Goal: Task Accomplishment & Management: Use online tool/utility

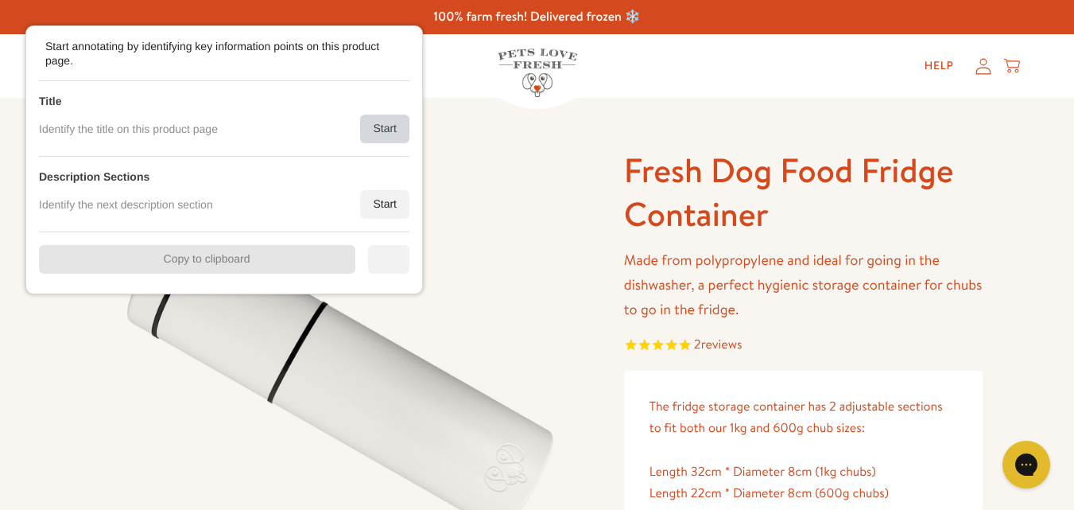
drag, startPoint x: 382, startPoint y: 134, endPoint x: 415, endPoint y: 132, distance: 33.4
click at [387, 134] on div "Start" at bounding box center [384, 128] width 49 height 29
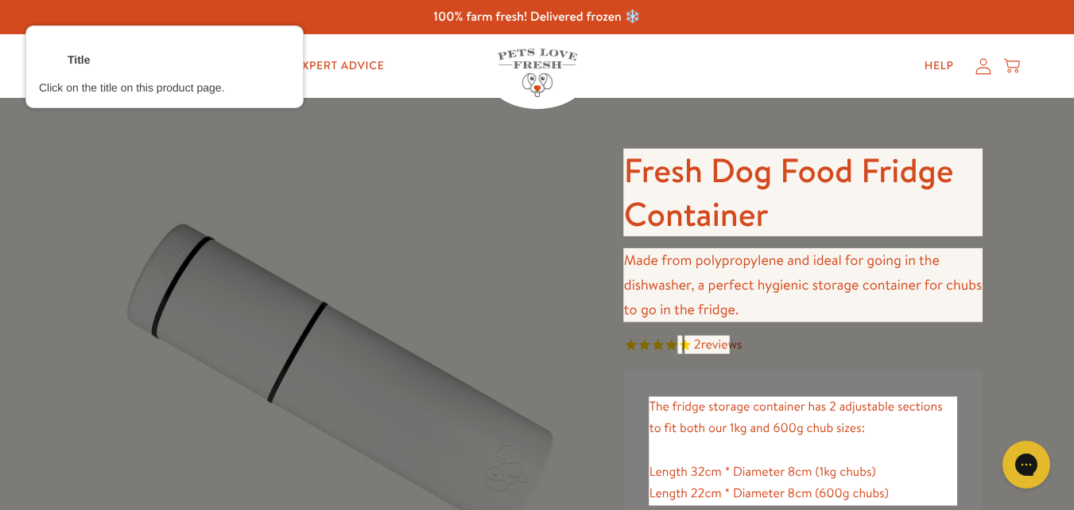
click at [665, 174] on div at bounding box center [804, 192] width 362 height 90
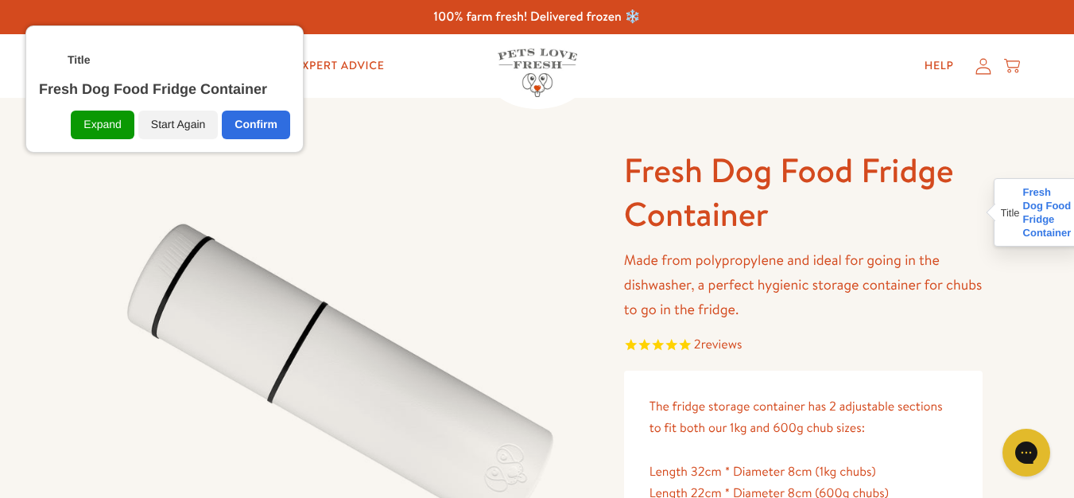
drag, startPoint x: 220, startPoint y: 118, endPoint x: 249, endPoint y: 132, distance: 31.7
click at [220, 122] on div "Expand Start Again Confirm" at bounding box center [164, 118] width 251 height 41
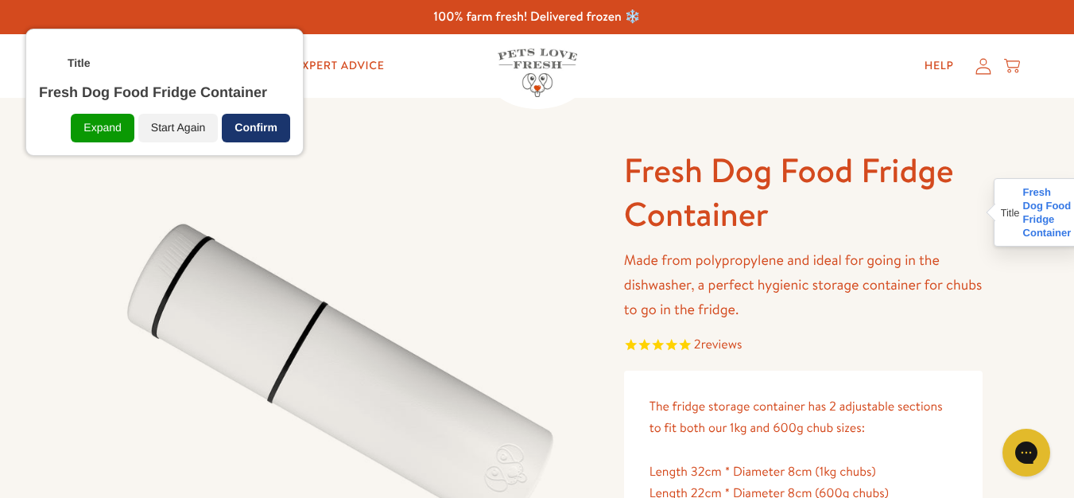
click at [276, 138] on div "Confirm" at bounding box center [256, 128] width 68 height 29
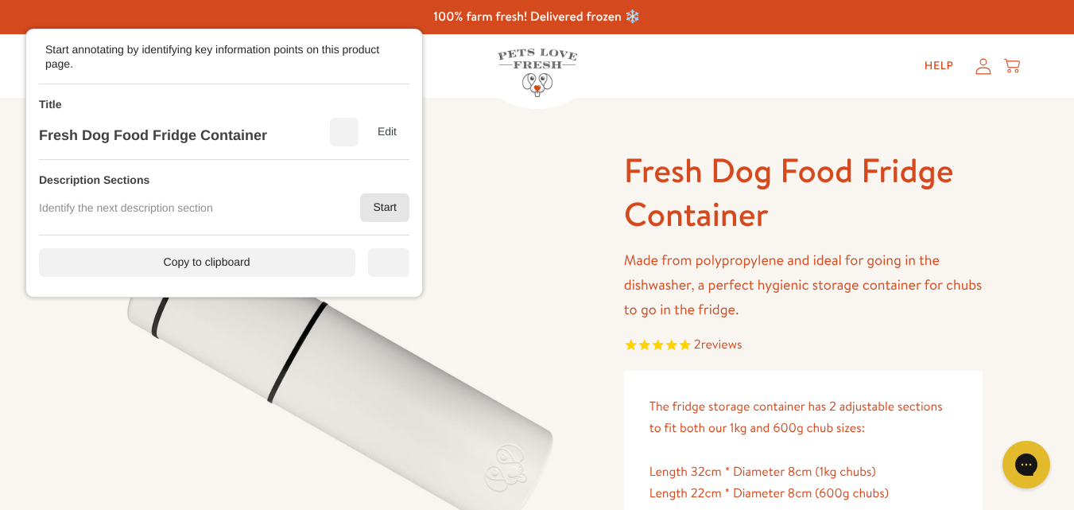
click at [380, 205] on div "Start" at bounding box center [384, 207] width 49 height 29
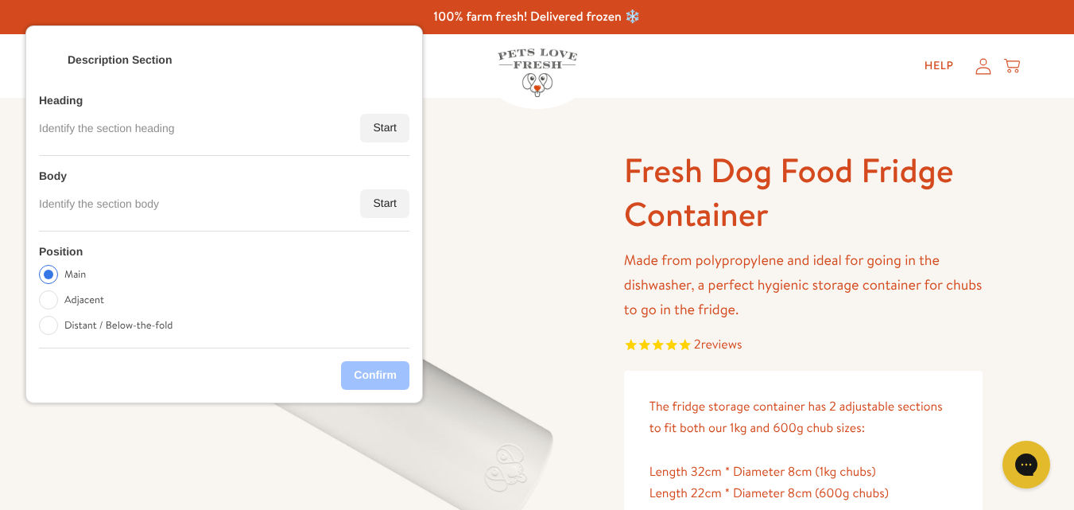
click at [383, 206] on div "Start" at bounding box center [384, 203] width 49 height 29
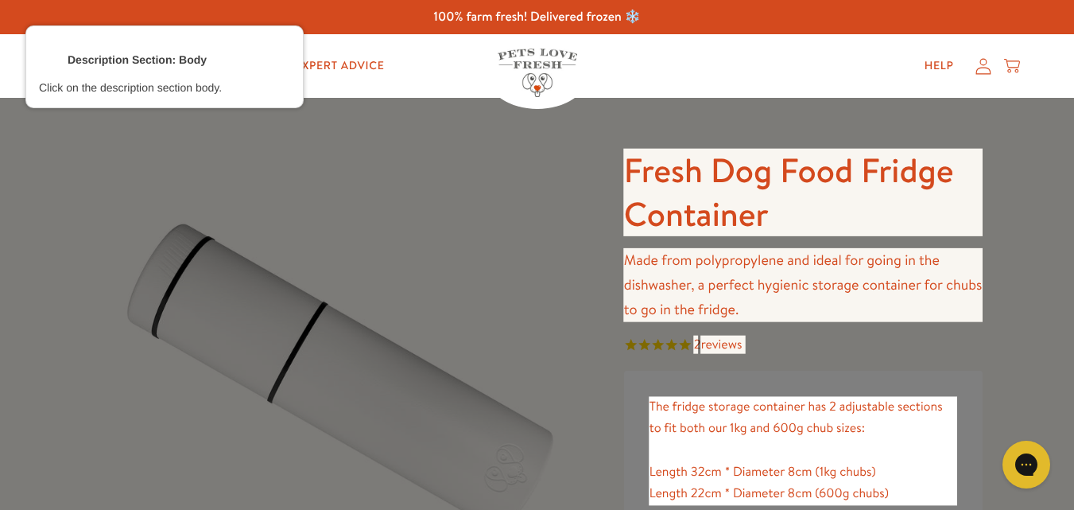
click at [681, 280] on div at bounding box center [804, 284] width 362 height 76
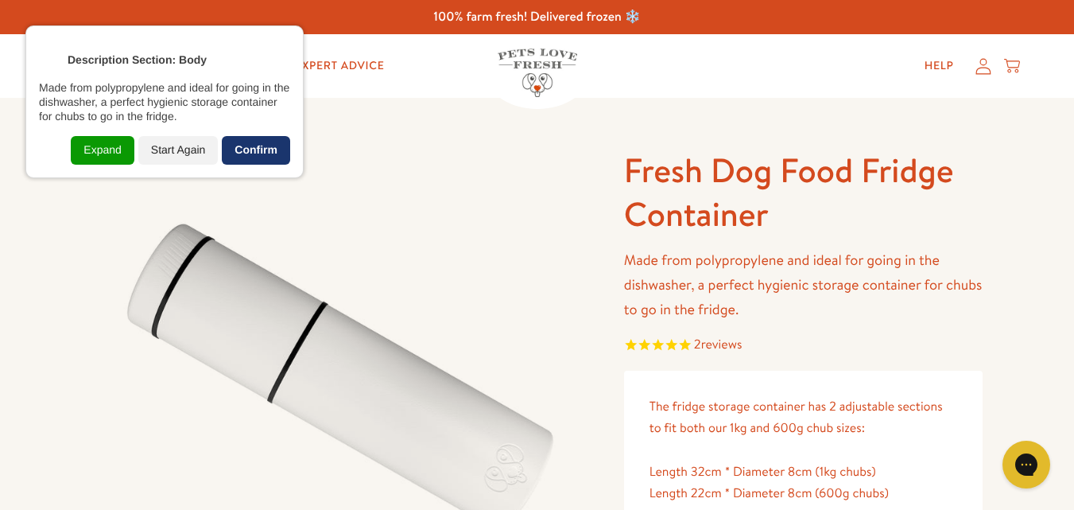
click at [258, 144] on div "Confirm" at bounding box center [256, 150] width 68 height 29
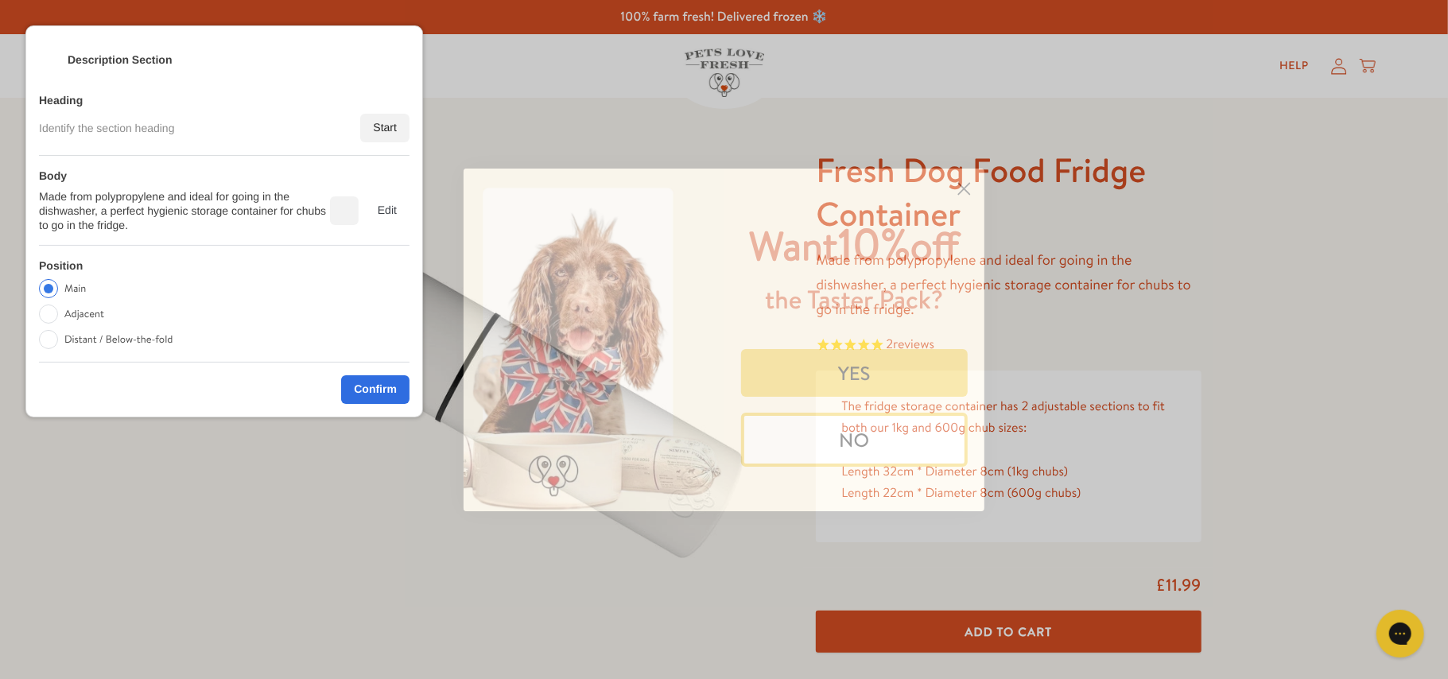
drag, startPoint x: 1060, startPoint y: 0, endPoint x: 885, endPoint y: 439, distance: 472.5
click at [885, 439] on button "NO" at bounding box center [854, 440] width 227 height 54
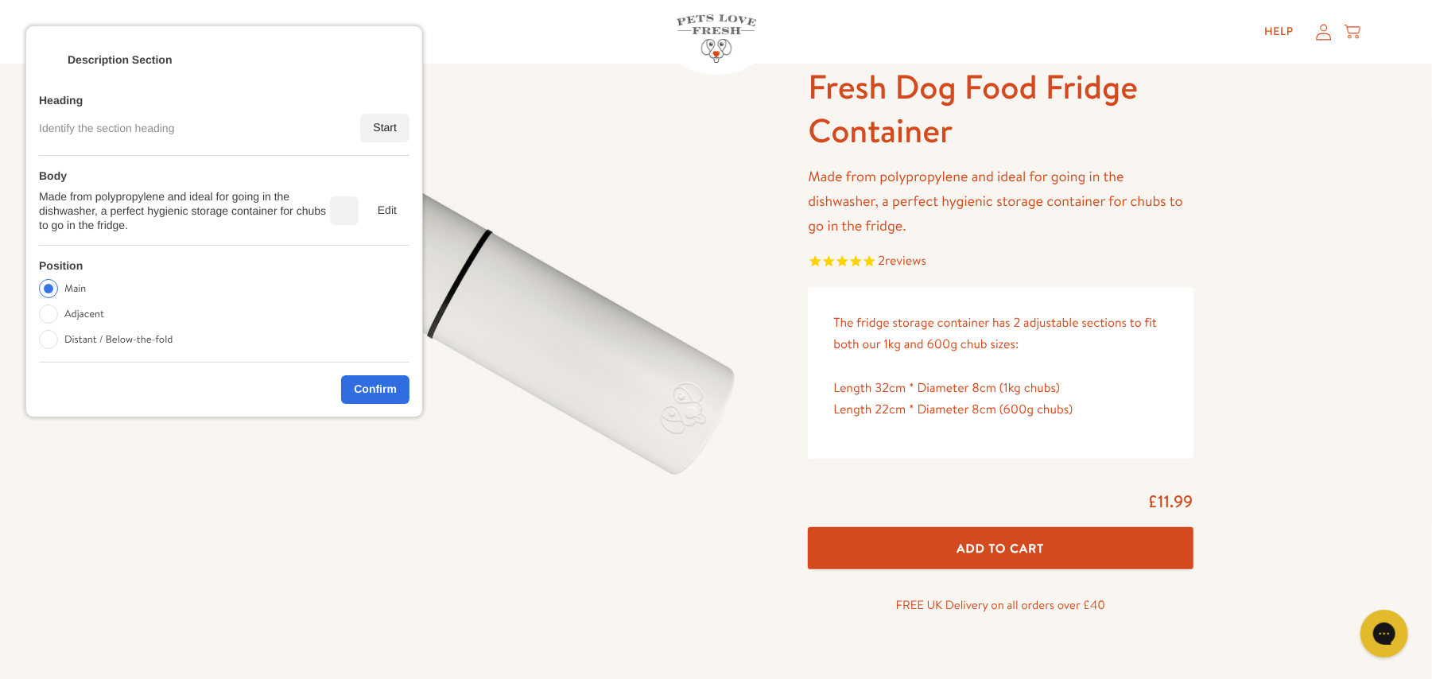
scroll to position [211, 0]
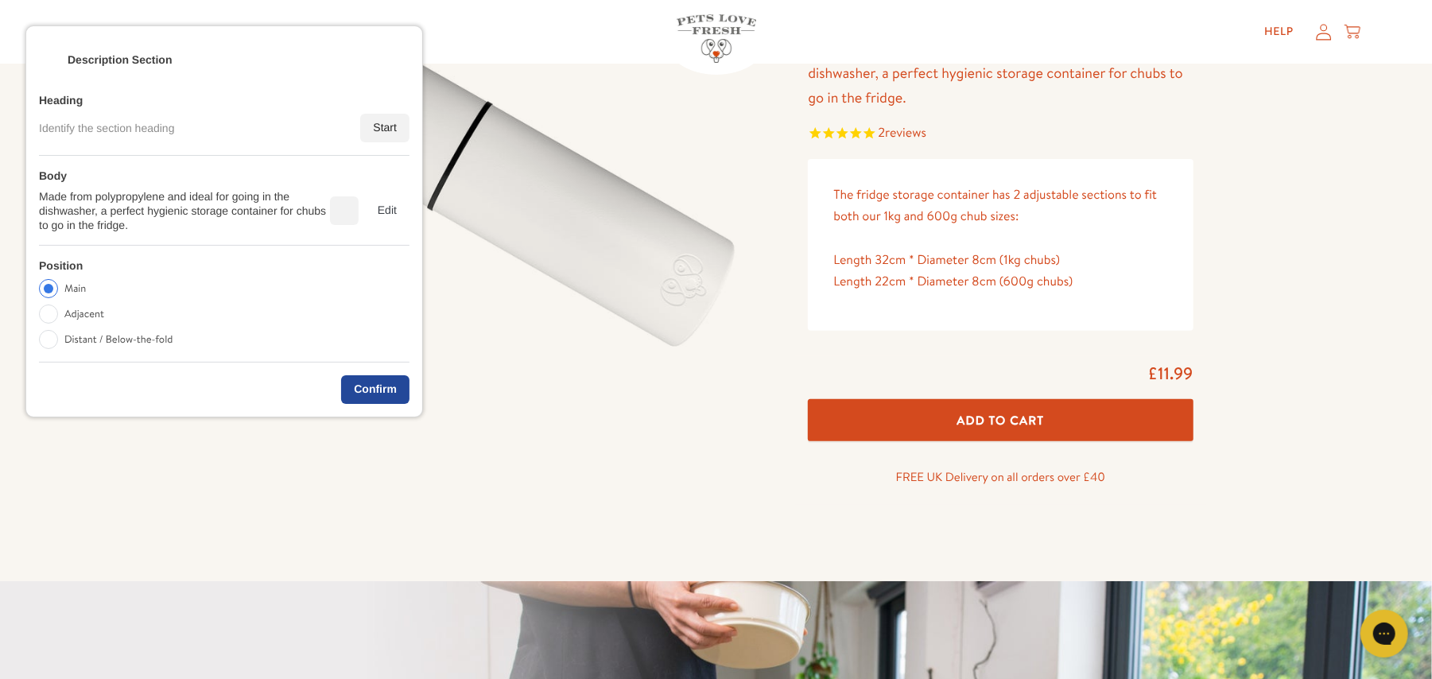
click at [394, 382] on div "Confirm" at bounding box center [375, 389] width 68 height 29
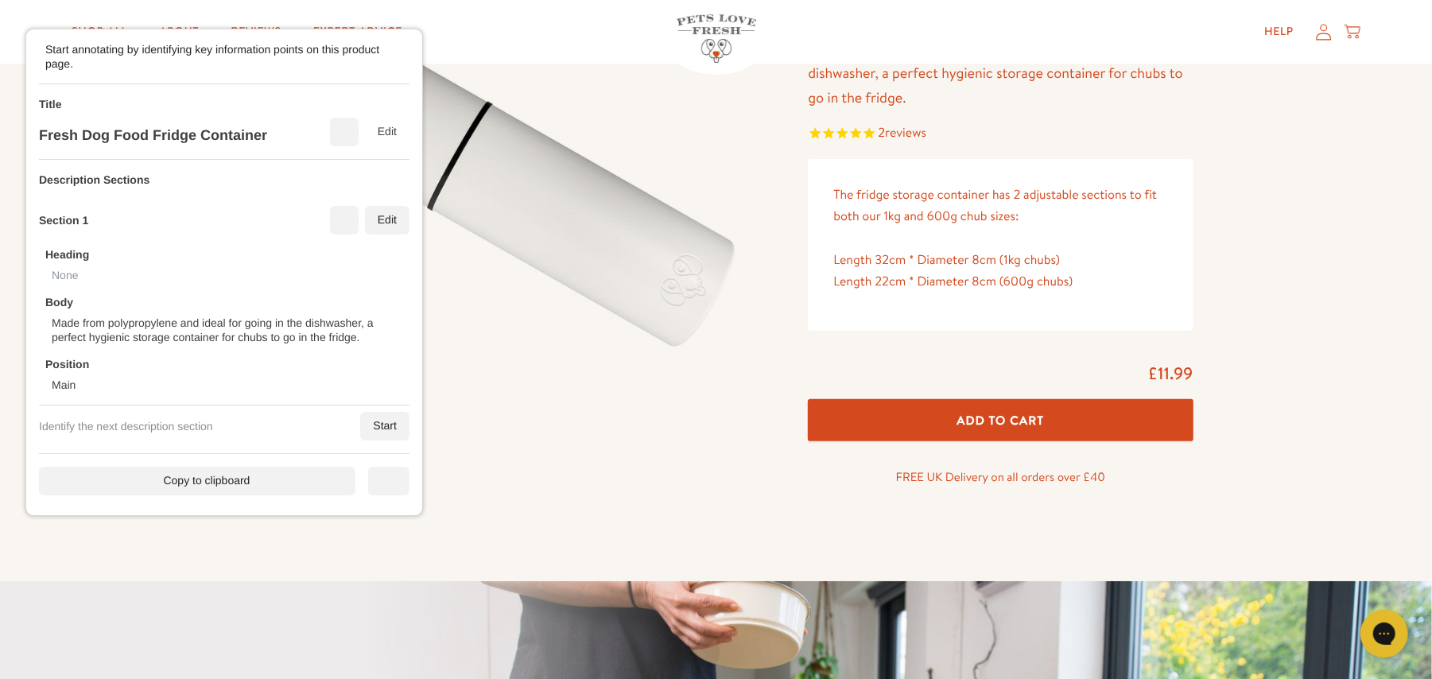
click at [369, 442] on div "Description Sections Section 1 Edit Heading None Body Made from polypropylene a…" at bounding box center [224, 307] width 371 height 294
click at [371, 427] on div "Start" at bounding box center [384, 426] width 49 height 29
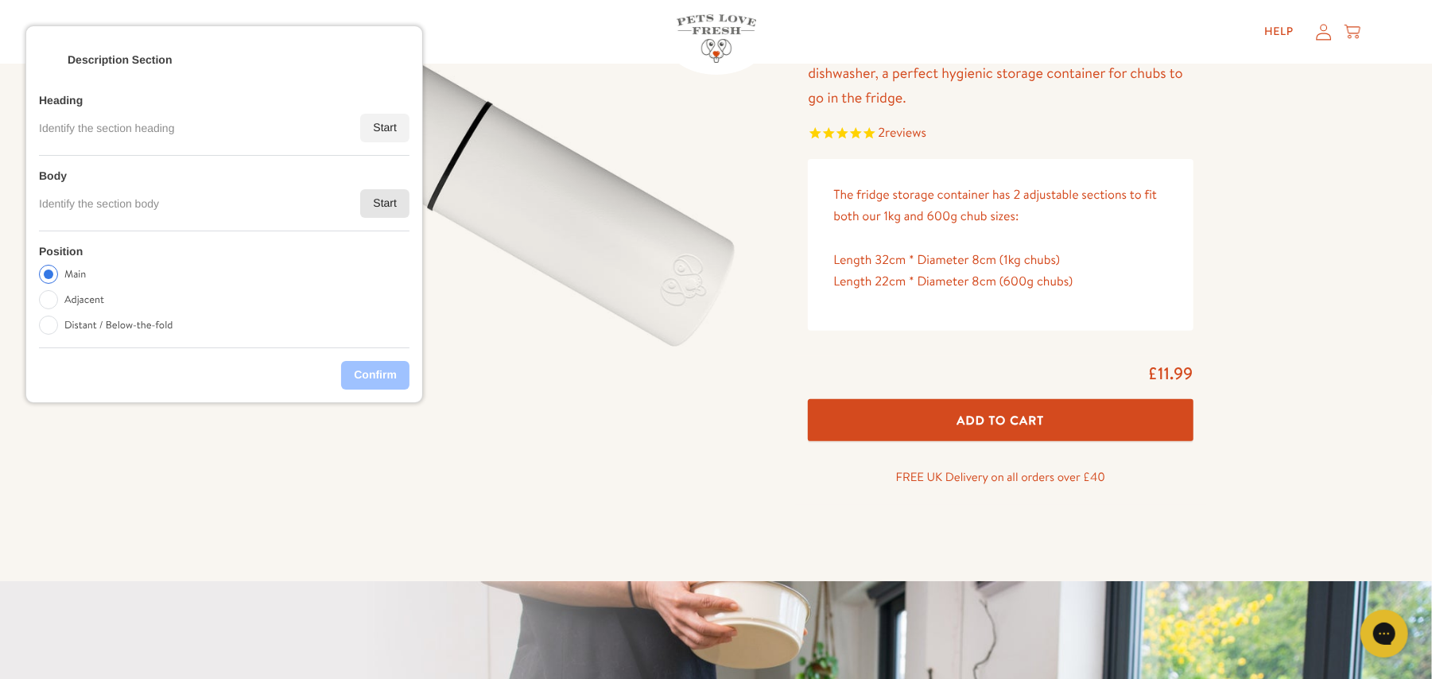
drag, startPoint x: 374, startPoint y: 204, endPoint x: 390, endPoint y: 200, distance: 16.4
click at [383, 202] on div "Start" at bounding box center [384, 203] width 49 height 29
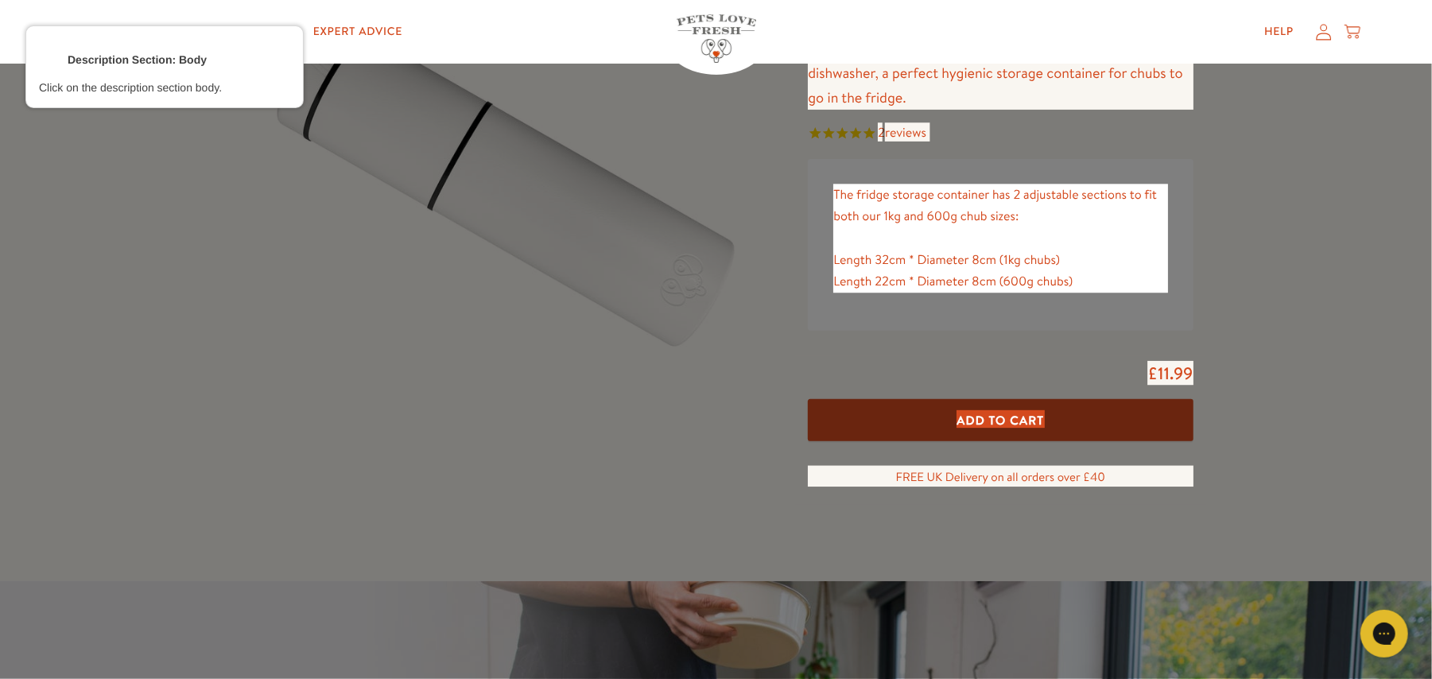
drag, startPoint x: 942, startPoint y: 211, endPoint x: 554, endPoint y: 215, distance: 388.0
click at [943, 213] on div at bounding box center [1000, 238] width 337 height 111
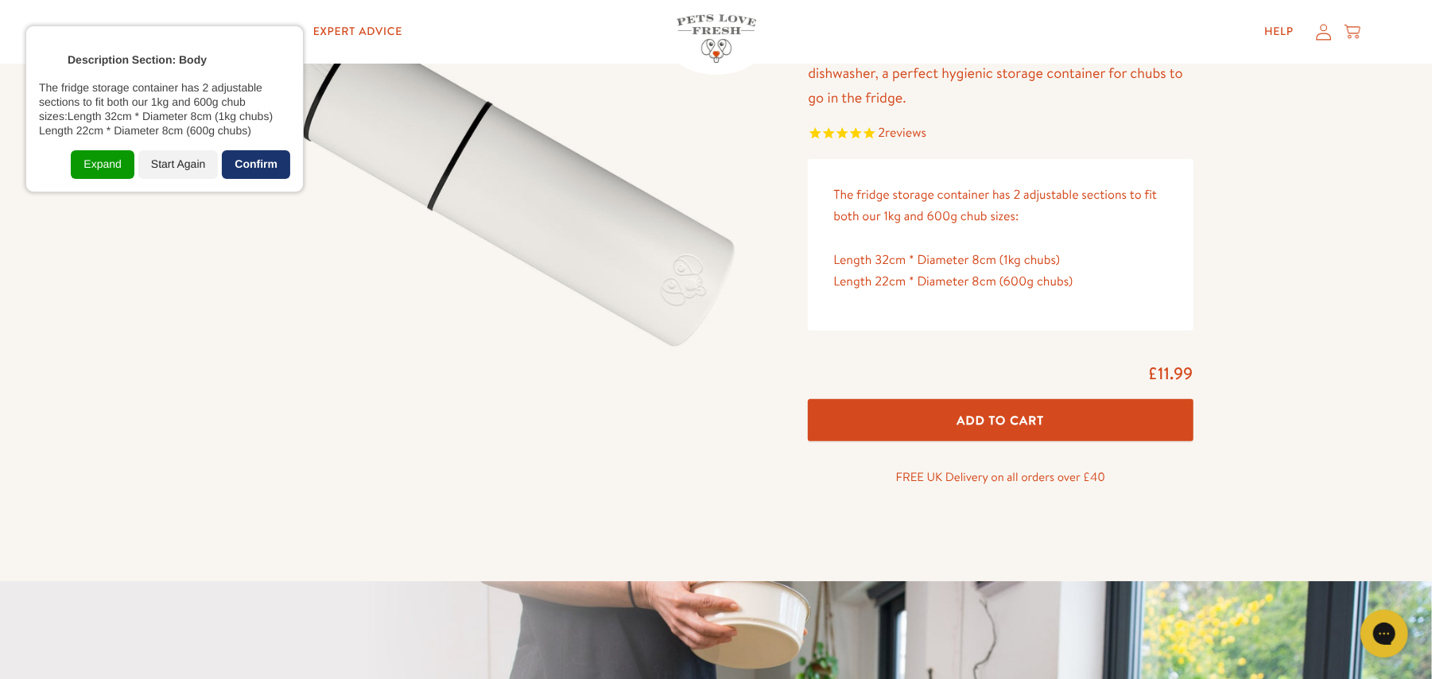
click at [280, 164] on div "Confirm" at bounding box center [256, 164] width 68 height 29
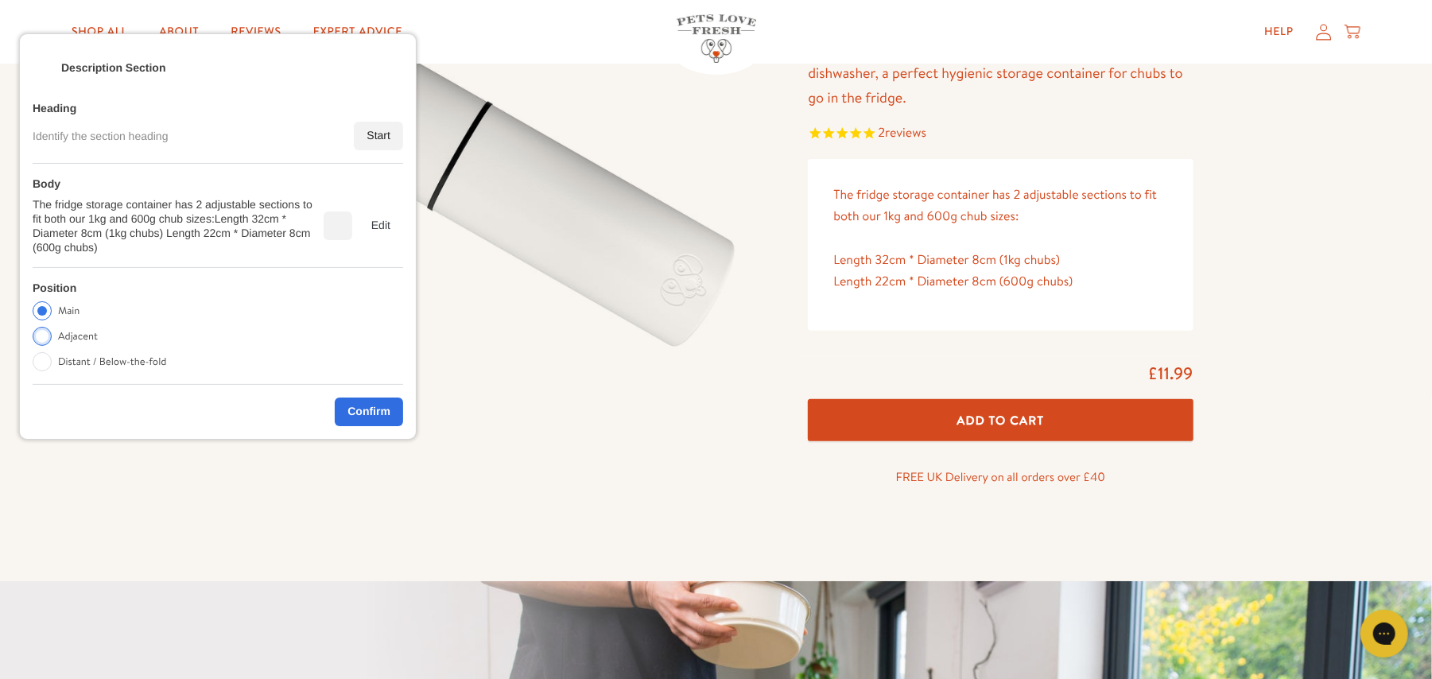
click at [90, 329] on label "Adjacent" at bounding box center [78, 336] width 40 height 19
click at [52, 329] on input "Adjacent" at bounding box center [42, 336] width 19 height 19
radio input "true"
click at [84, 339] on label "Adjacent" at bounding box center [78, 336] width 40 height 19
click at [52, 339] on input "Adjacent" at bounding box center [42, 336] width 19 height 19
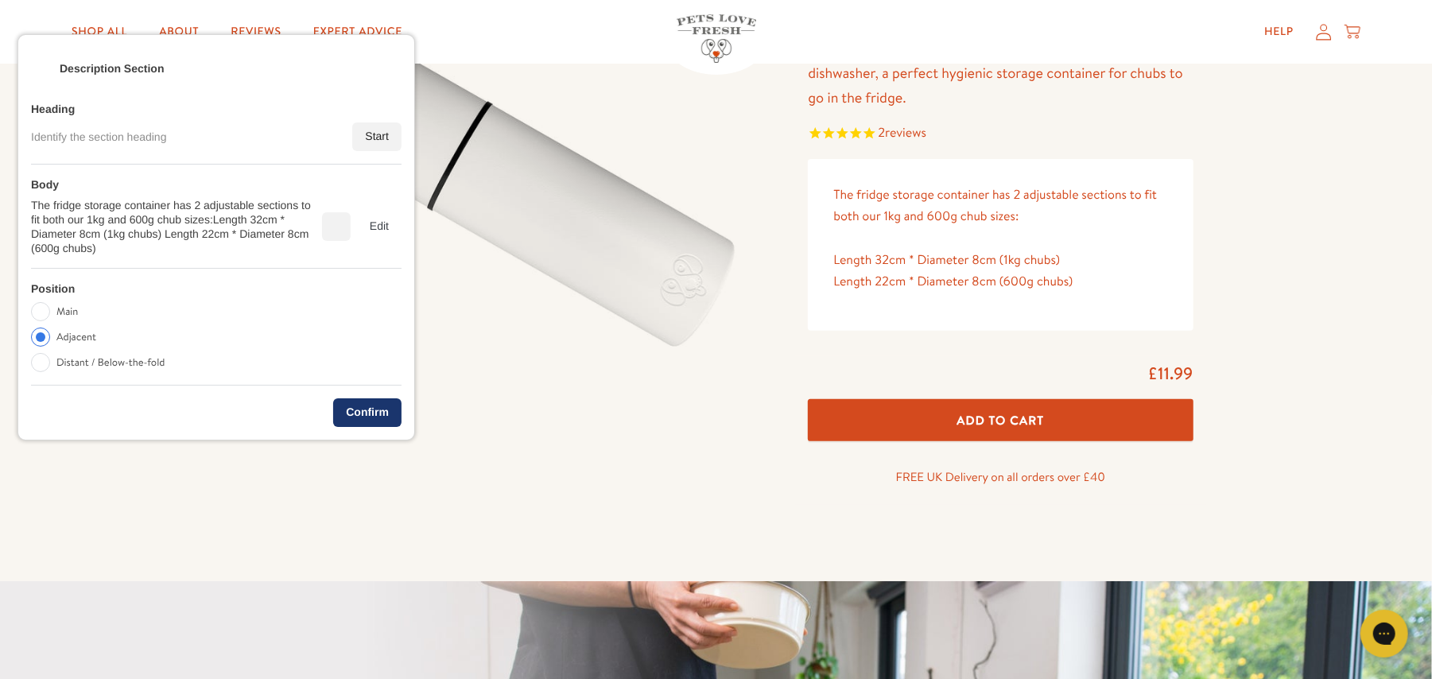
click at [373, 411] on div "Confirm" at bounding box center [367, 412] width 68 height 29
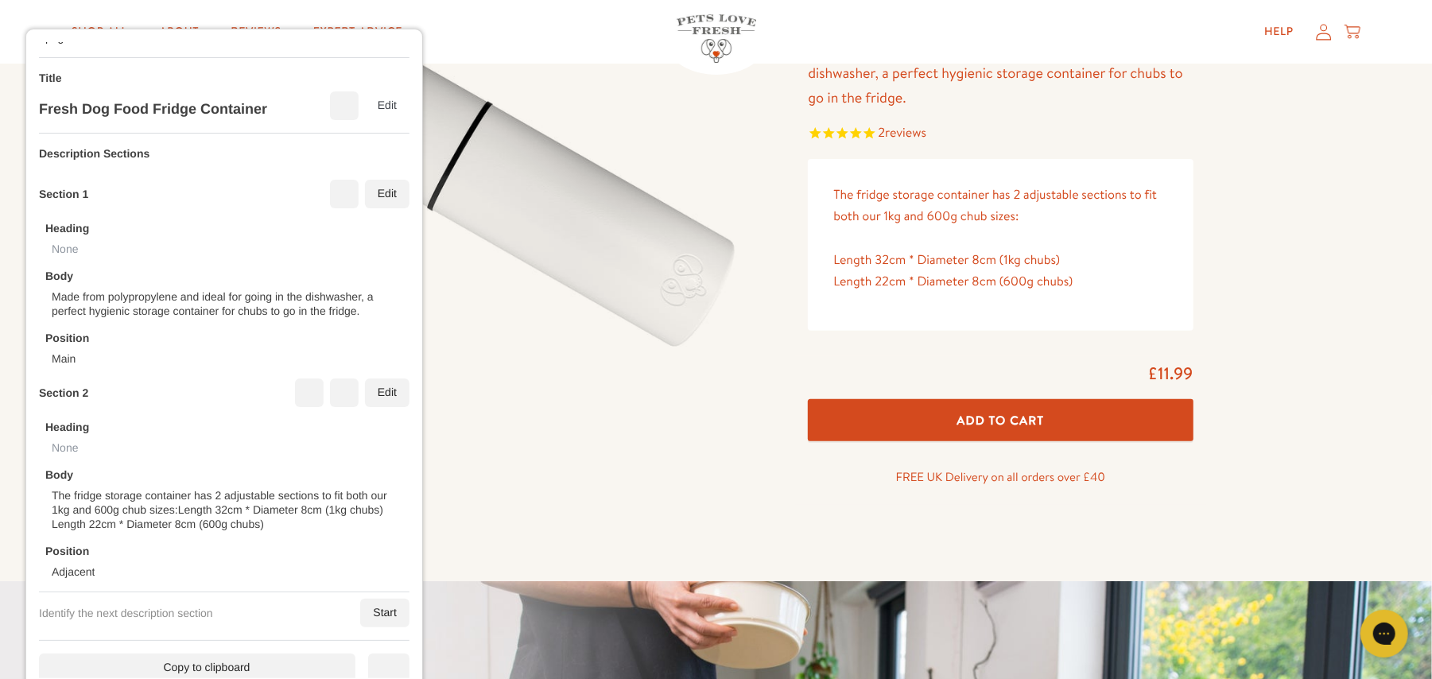
scroll to position [35, 0]
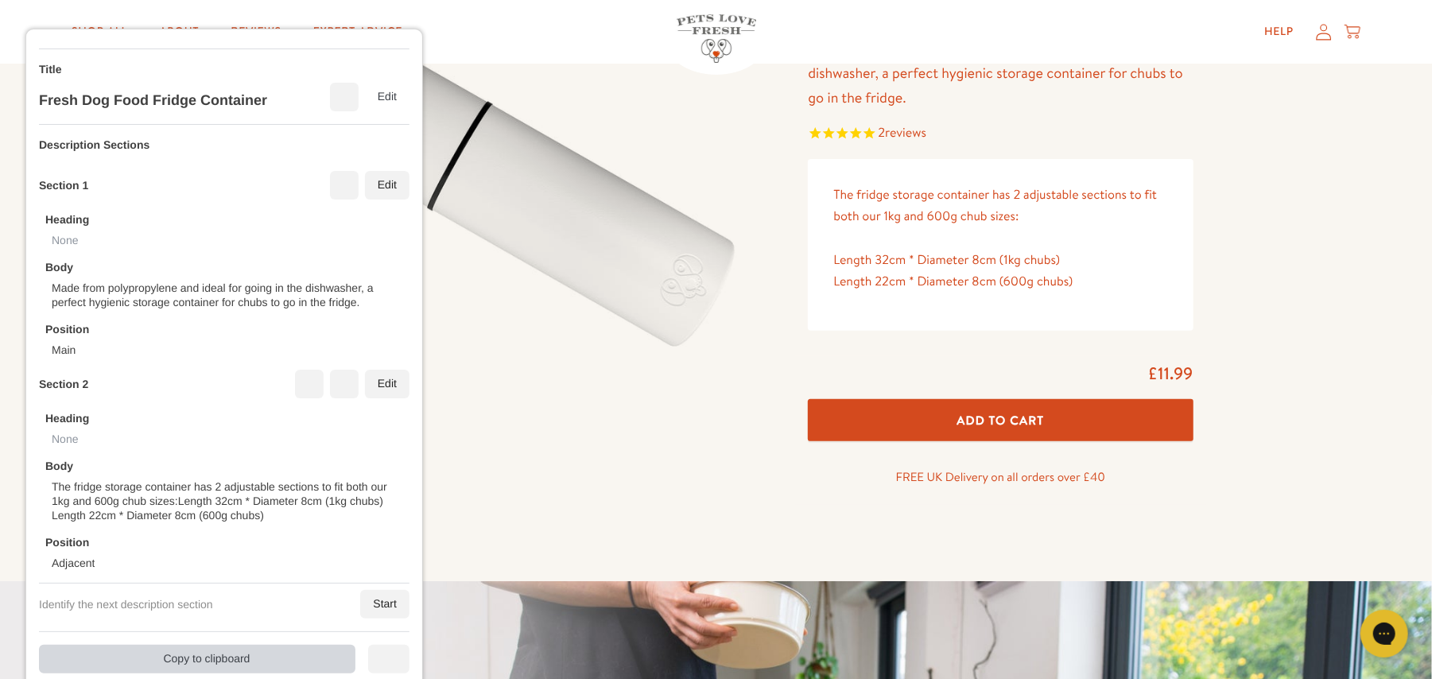
drag, startPoint x: 196, startPoint y: 663, endPoint x: 659, endPoint y: 510, distance: 488.0
click at [200, 509] on div "Copy to clipboard" at bounding box center [197, 659] width 316 height 29
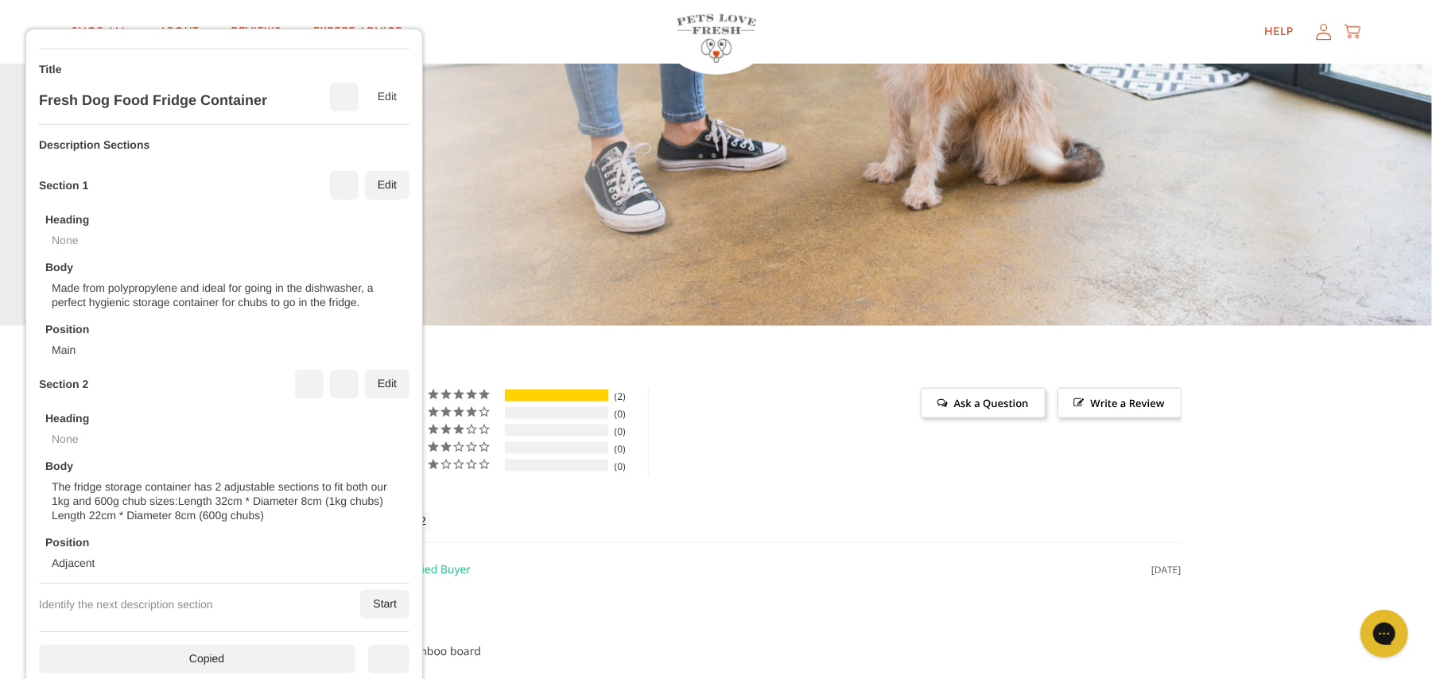
scroll to position [1484, 0]
